Goal: Information Seeking & Learning: Learn about a topic

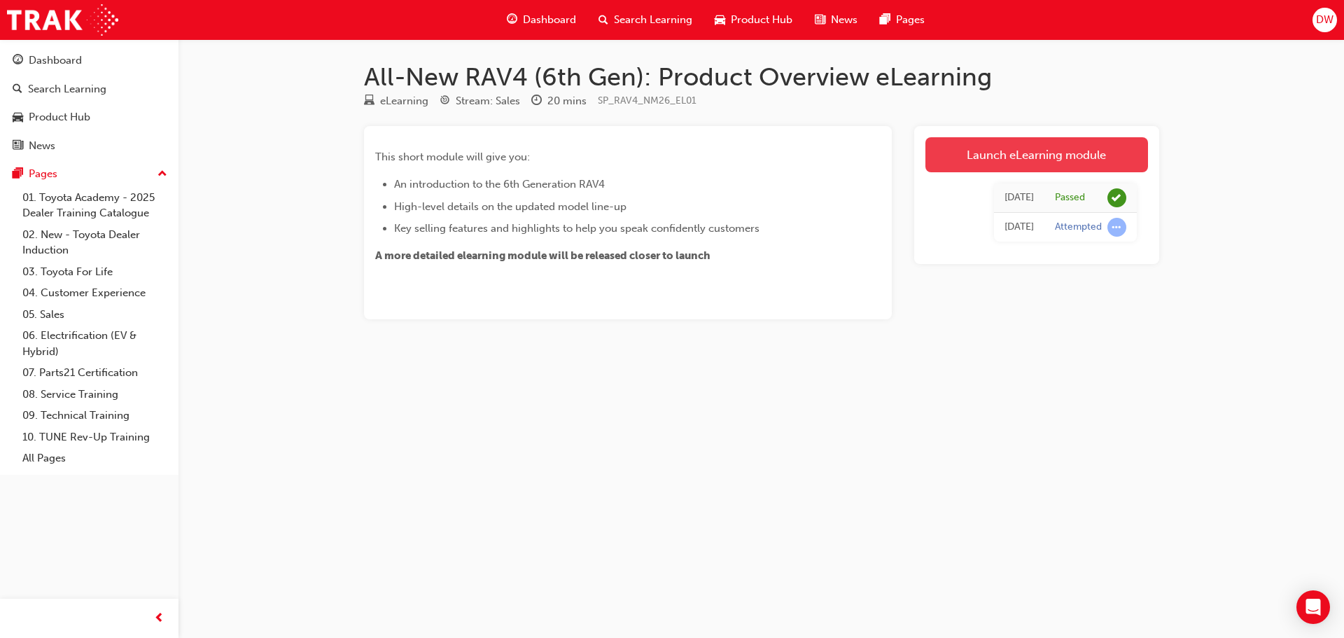
click at [1069, 162] on link "Launch eLearning module" at bounding box center [1036, 154] width 223 height 35
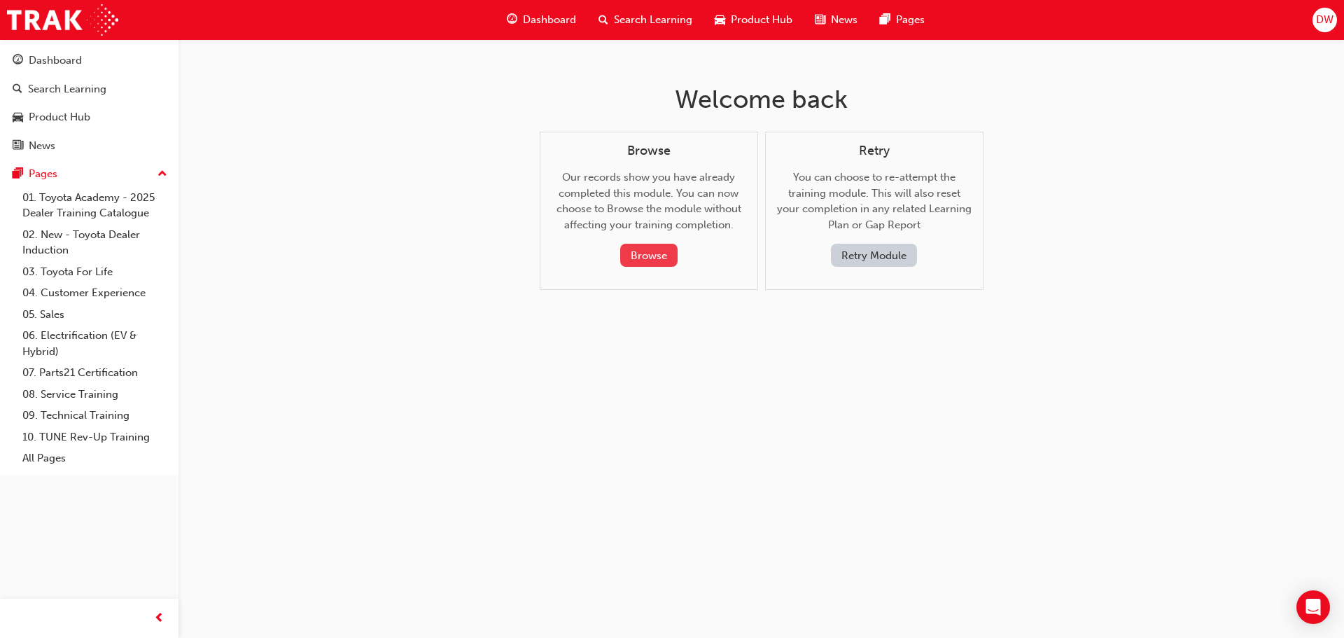
click at [659, 259] on button "Browse" at bounding box center [648, 255] width 57 height 23
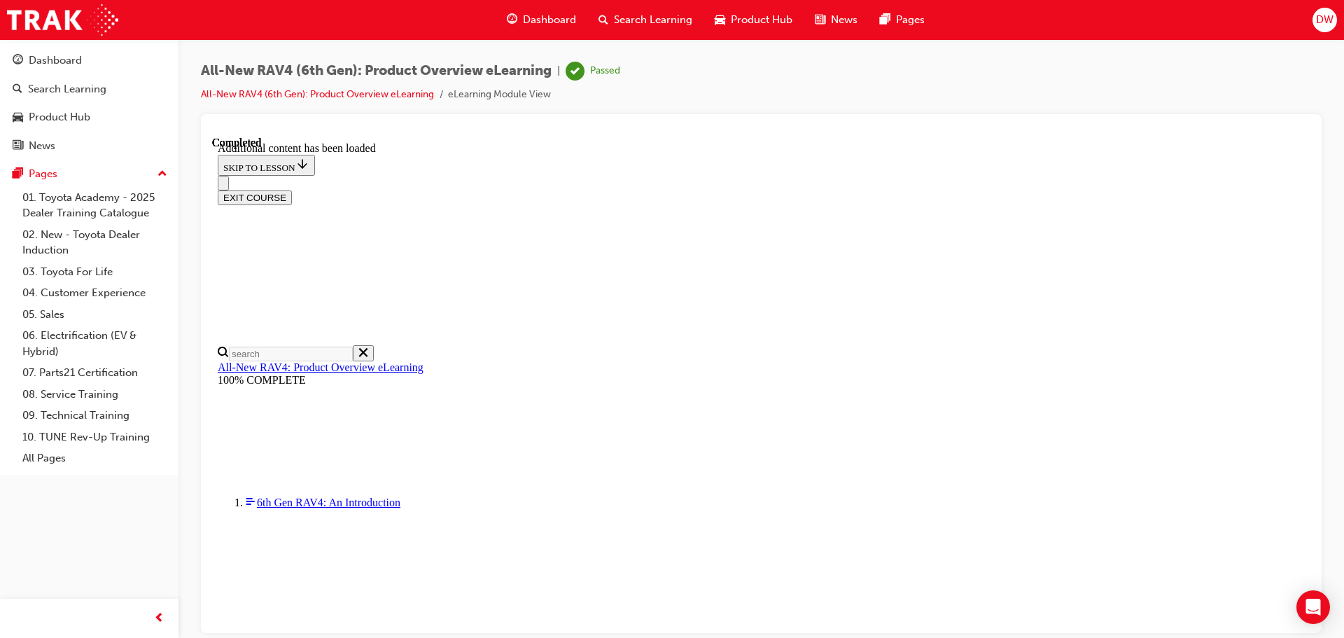
scroll to position [2029, 0]
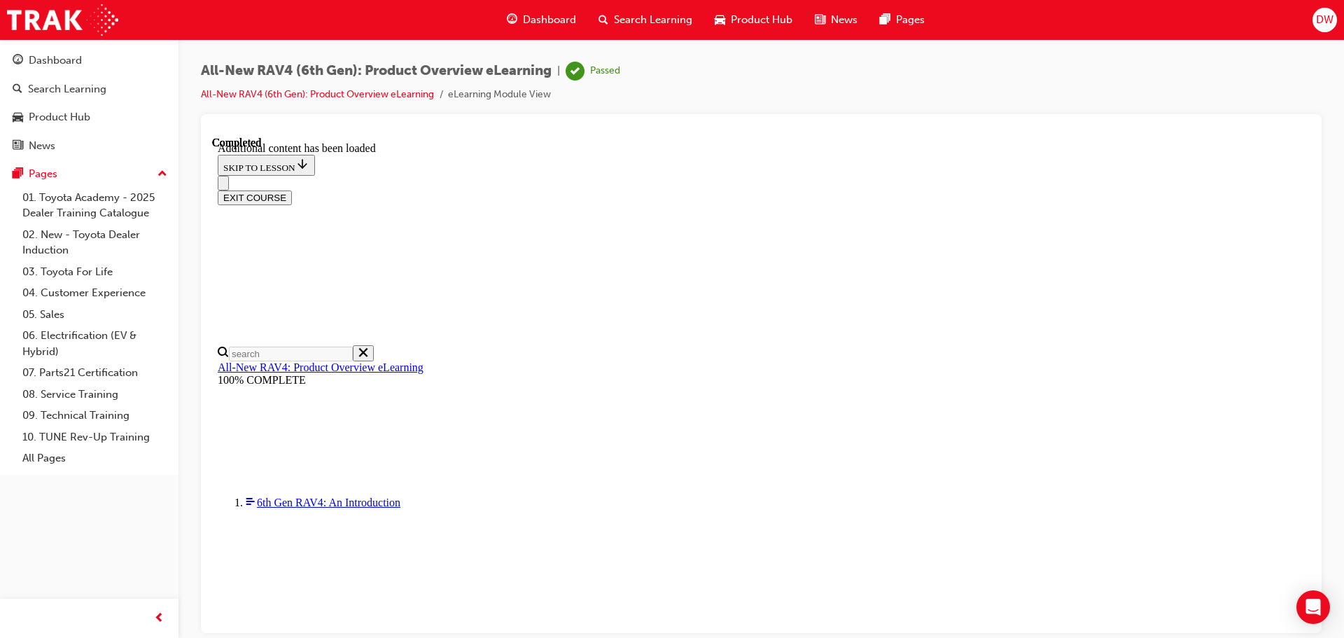
drag, startPoint x: 1223, startPoint y: 60, endPoint x: 1160, endPoint y: 73, distance: 64.2
click at [1224, 60] on div "All-New RAV4 (6th Gen): Product Overview eLearning | Passed All-New RAV4 (6th G…" at bounding box center [760, 320] width 1165 height 563
